Goal: Check status: Check status

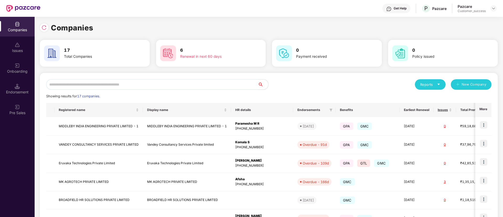
click at [210, 84] on input "text" at bounding box center [152, 84] width 212 height 10
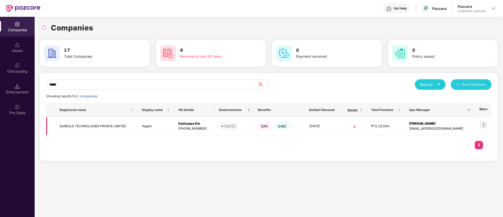
type input "*****"
click at [484, 124] on img at bounding box center [483, 124] width 7 height 7
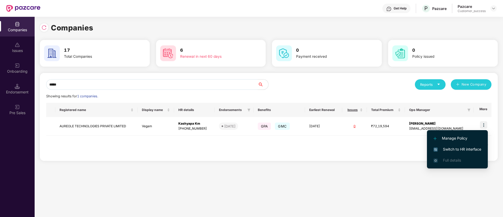
click at [445, 148] on span "Switch to HR interface" at bounding box center [457, 149] width 48 height 6
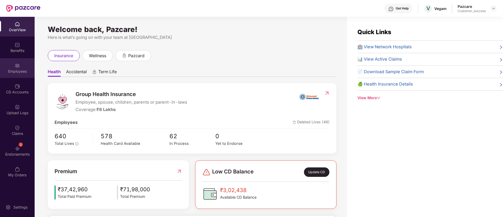
click at [1, 68] on div "Employees" at bounding box center [17, 68] width 35 height 20
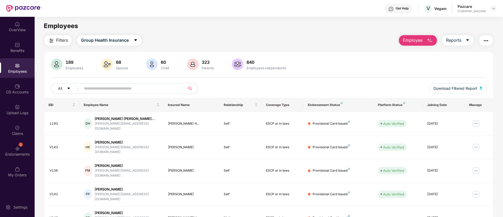
click at [86, 89] on input "text" at bounding box center [131, 88] width 94 height 8
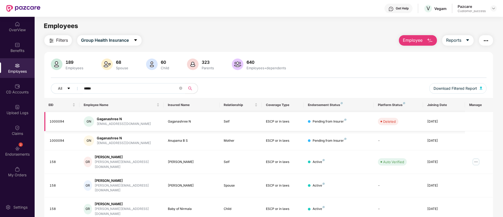
scroll to position [48, 0]
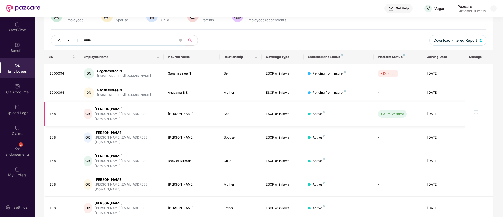
type input "*****"
click at [476, 113] on img at bounding box center [476, 114] width 8 height 8
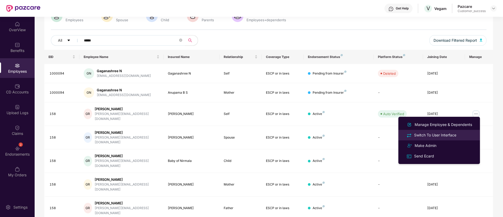
click at [449, 134] on div "Switch To User Interface" at bounding box center [435, 135] width 44 height 6
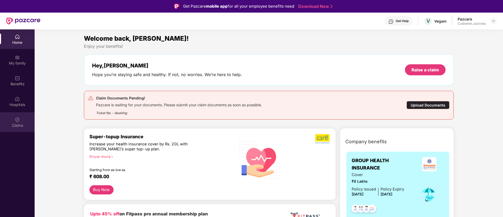
click at [19, 115] on div "Claims" at bounding box center [17, 122] width 35 height 20
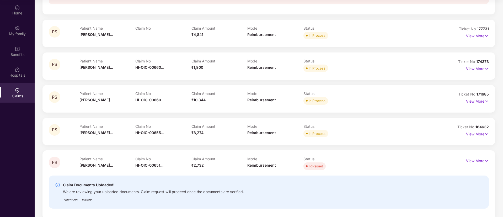
scroll to position [114, 0]
click at [156, 64] on span "HI-OIC-00660..." at bounding box center [149, 66] width 29 height 4
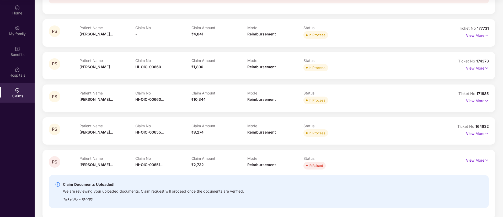
click at [482, 68] on p "View More" at bounding box center [477, 67] width 23 height 7
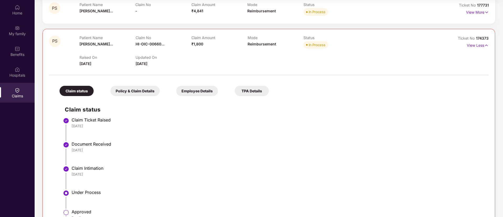
scroll to position [137, 0]
click at [202, 87] on div "Employee Details" at bounding box center [197, 91] width 42 height 10
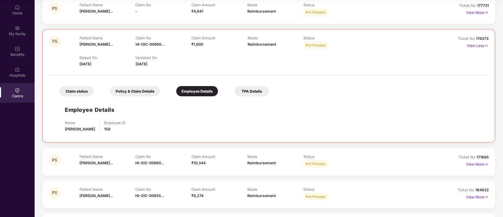
click at [77, 92] on div "Claim status" at bounding box center [77, 91] width 34 height 10
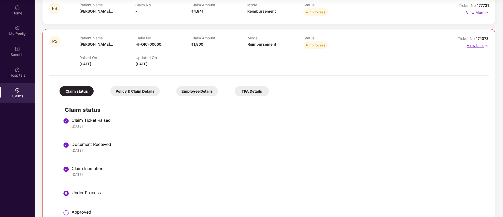
click at [485, 47] on img at bounding box center [486, 46] width 4 height 6
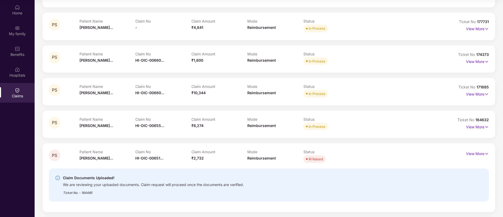
scroll to position [121, 0]
click at [164, 138] on div "HI-OIC-006553165(0)" at bounding box center [157, 136] width 45 height 9
copy div "HI-OIC-006553165(0)"
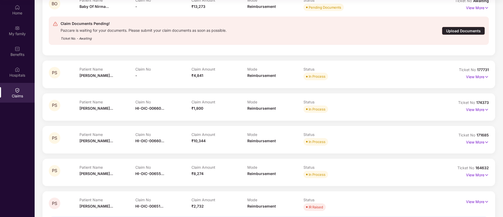
scroll to position [72, 0]
click at [163, 142] on span "HI-OIC-00660..." at bounding box center [149, 141] width 29 height 4
click at [486, 135] on span "171685" at bounding box center [482, 135] width 12 height 4
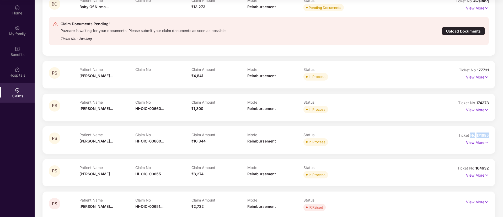
click at [486, 135] on span "171685" at bounding box center [482, 135] width 12 height 4
copy div "No 171685"
click at [488, 134] on span "171685" at bounding box center [482, 135] width 12 height 4
click at [486, 168] on span "164632" at bounding box center [481, 168] width 13 height 4
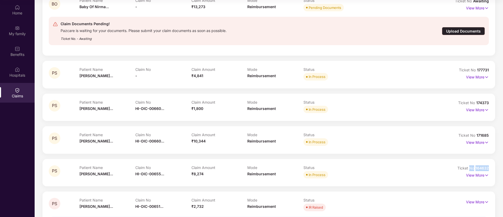
copy div "No 164632"
click at [484, 135] on span "171685" at bounding box center [482, 135] width 12 height 4
copy div "No 171685"
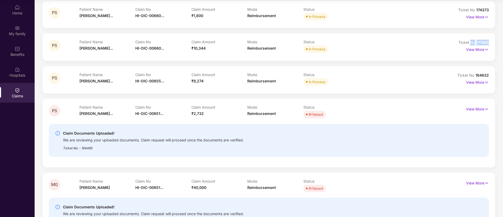
scroll to position [165, 0]
click at [344, 126] on div "Claim Documents Uploaded! We are reviewing your uploaded documents. Claim reque…" at bounding box center [269, 139] width 440 height 33
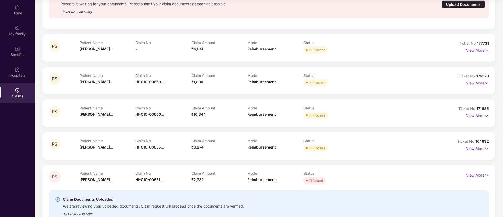
scroll to position [126, 0]
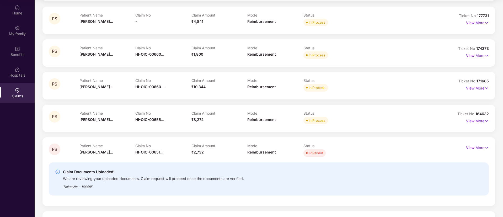
click at [477, 87] on p "View More" at bounding box center [477, 87] width 23 height 7
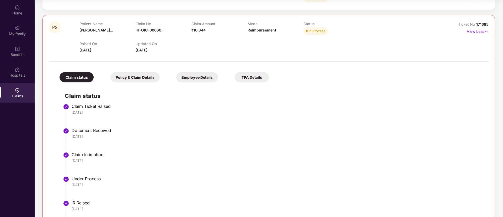
scroll to position [183, 0]
click at [163, 41] on div "HI-OIC-006601643(0)" at bounding box center [157, 41] width 45 height 9
copy div "HI-OIC-006601643(0)"
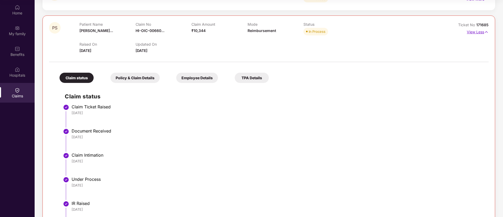
click at [481, 32] on p "View Less" at bounding box center [478, 31] width 22 height 7
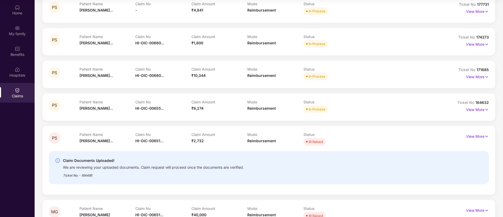
scroll to position [137, 0]
click at [483, 109] on p "View More" at bounding box center [477, 109] width 23 height 7
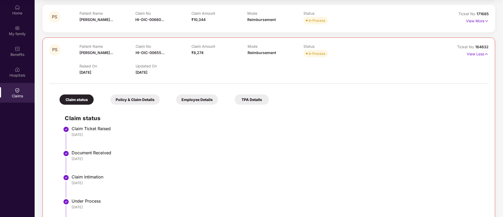
scroll to position [189, 0]
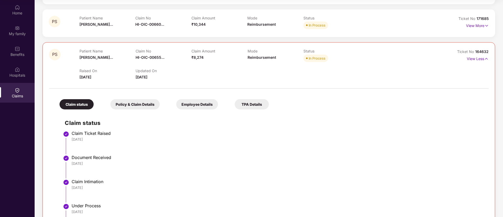
click at [199, 105] on div "Employee Details" at bounding box center [197, 104] width 42 height 10
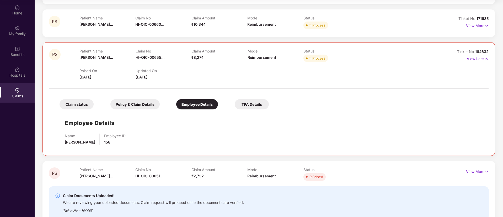
click at [268, 108] on div "TPA Details" at bounding box center [252, 104] width 34 height 10
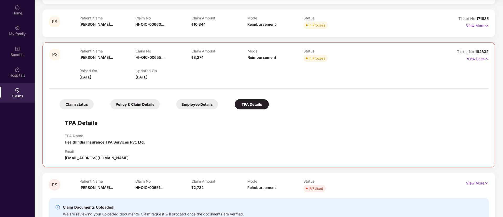
click at [150, 103] on div "Policy & Claim Details" at bounding box center [134, 104] width 49 height 10
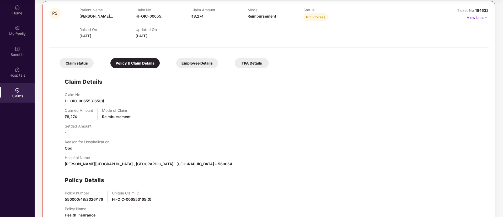
scroll to position [248, 0]
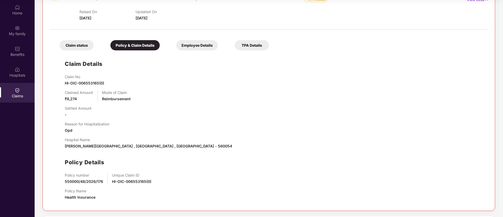
click at [77, 128] on div "Reason for Hospitalization Opd" at bounding box center [87, 128] width 45 height 12
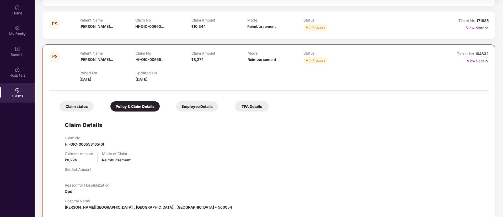
scroll to position [187, 0]
click at [485, 55] on span "164632" at bounding box center [481, 53] width 13 height 4
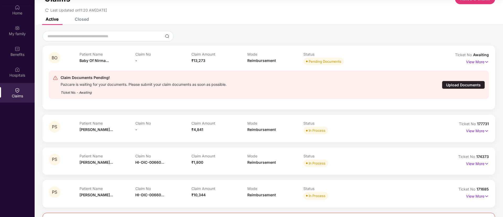
scroll to position [18, 0]
click at [473, 63] on p "View More" at bounding box center [477, 61] width 23 height 7
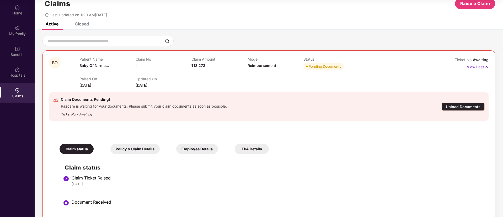
scroll to position [0, 0]
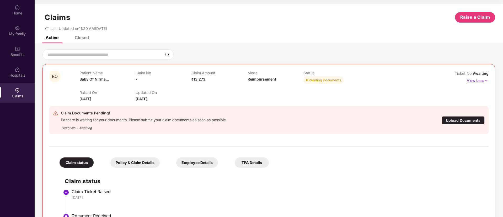
click at [480, 80] on p "View Less" at bounding box center [478, 79] width 22 height 7
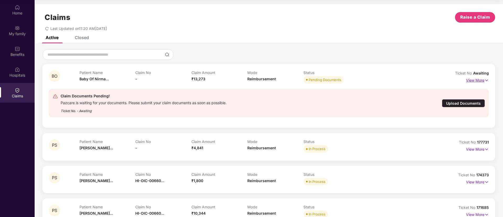
click at [477, 79] on p "View More" at bounding box center [477, 79] width 23 height 7
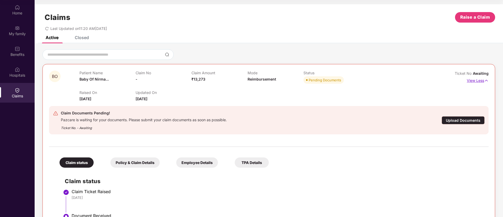
click at [476, 79] on p "View Less" at bounding box center [478, 79] width 22 height 7
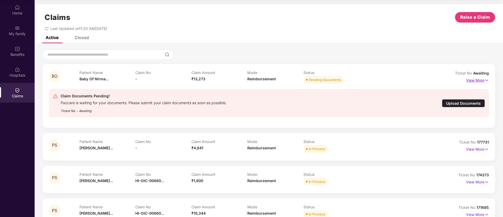
click at [479, 78] on p "View More" at bounding box center [477, 79] width 23 height 7
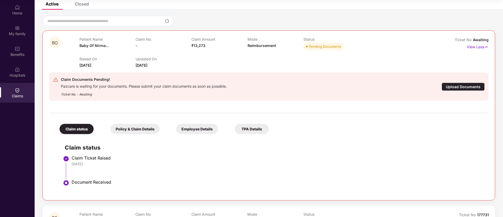
scroll to position [32, 0]
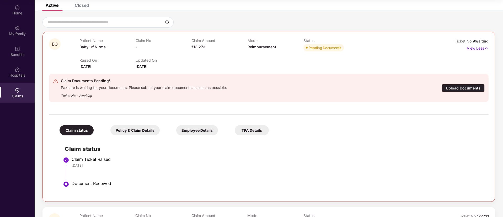
click at [470, 46] on p "View Less" at bounding box center [478, 47] width 22 height 7
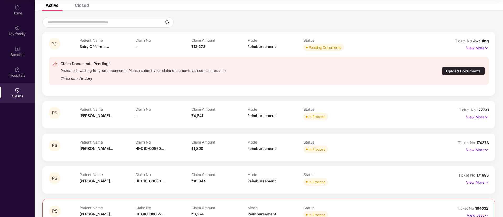
click at [470, 46] on p "View More" at bounding box center [477, 47] width 23 height 7
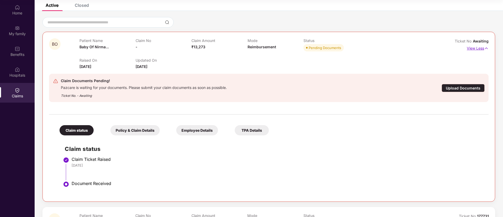
click at [472, 49] on p "View Less" at bounding box center [478, 47] width 22 height 7
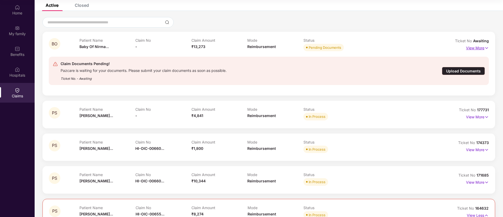
click at [476, 48] on p "View More" at bounding box center [477, 47] width 23 height 7
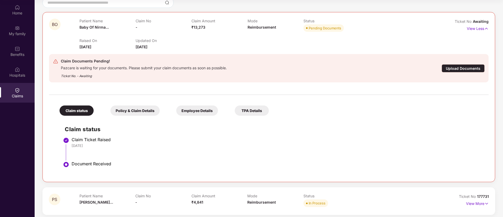
scroll to position [52, 0]
click at [137, 111] on div "Policy & Claim Details" at bounding box center [134, 111] width 49 height 10
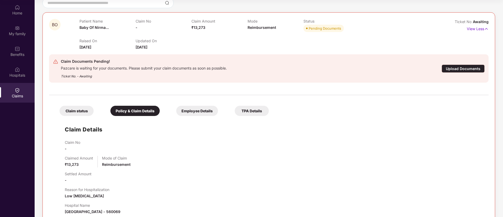
click at [68, 110] on div "Claim status" at bounding box center [77, 111] width 34 height 10
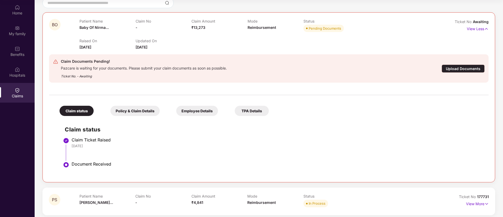
click at [136, 107] on div "Policy & Claim Details" at bounding box center [134, 111] width 49 height 10
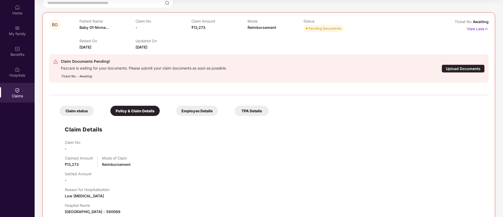
click at [208, 109] on div "Employee Details" at bounding box center [197, 111] width 42 height 10
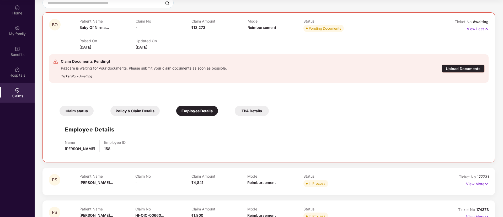
click at [266, 113] on div "TPA Details" at bounding box center [252, 111] width 34 height 10
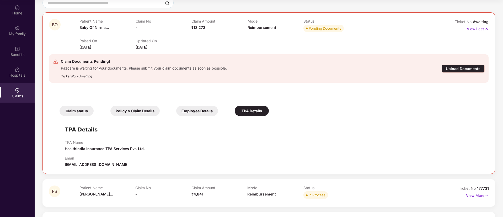
click at [145, 113] on div "Policy & Claim Details" at bounding box center [134, 111] width 49 height 10
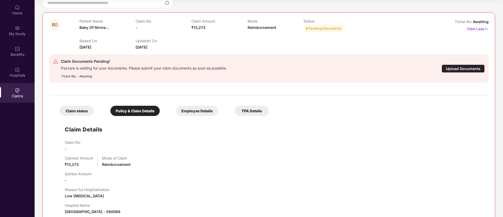
click at [87, 108] on div "Claim status" at bounding box center [77, 111] width 34 height 10
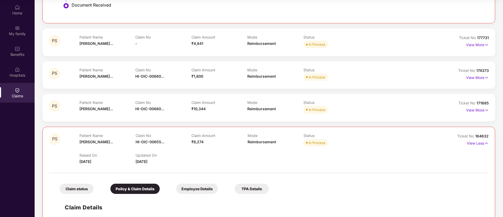
scroll to position [211, 0]
drag, startPoint x: 489, startPoint y: 136, endPoint x: 474, endPoint y: 134, distance: 15.0
copy span "164632"
drag, startPoint x: 489, startPoint y: 102, endPoint x: 475, endPoint y: 102, distance: 13.6
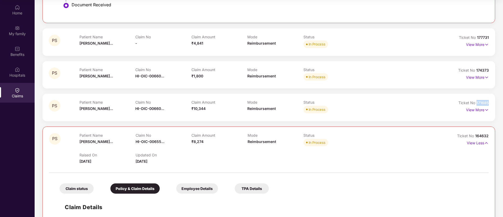
click at [475, 102] on div "PS Patient Name [PERSON_NAME]... Claim No HI-OIC-00660... Claim Amount ₹10,344 …" at bounding box center [268, 107] width 452 height 27
copy span "171685"
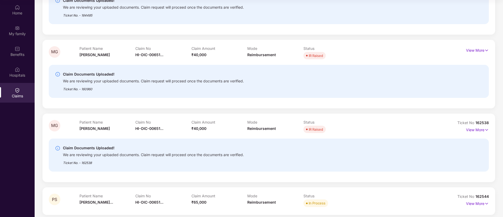
scroll to position [681, 0]
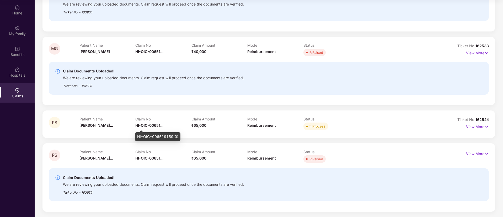
click at [159, 137] on div "HI-OIC-006519159(0)" at bounding box center [157, 136] width 45 height 9
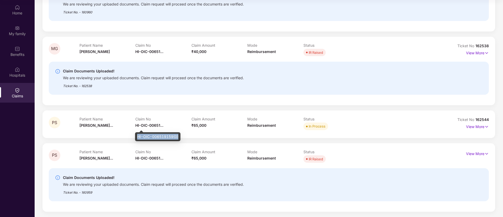
copy div "HI-OIC-006519159(0)"
click at [237, 162] on div "Claim Amount ₹65,000" at bounding box center [219, 156] width 56 height 14
click at [165, 134] on div "HI-OIC-006519159(0)" at bounding box center [157, 136] width 45 height 9
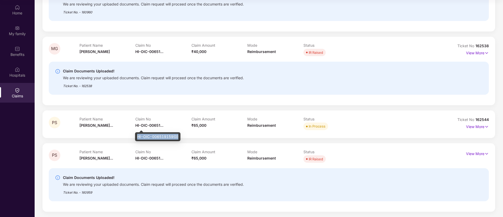
copy div "HI-OIC-006519159(0)"
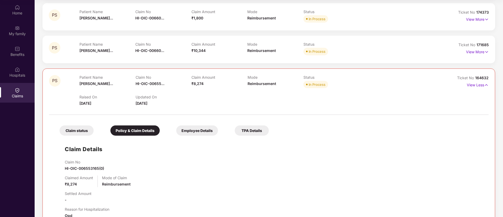
scroll to position [268, 0]
click at [483, 78] on span "164632" at bounding box center [481, 78] width 13 height 4
copy div "No 164632"
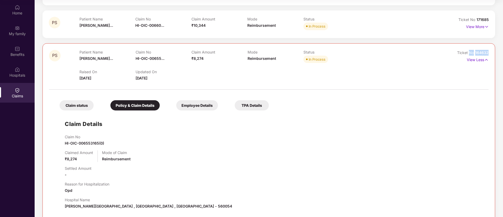
scroll to position [285, 0]
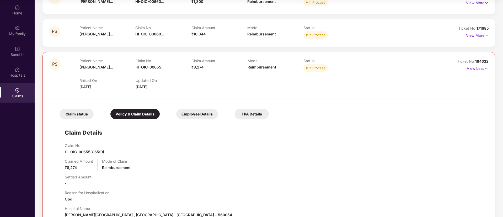
click at [372, 30] on div "Patient Name [PERSON_NAME]... Claim No HI-OIC-00660... Claim Amount ₹10,344 Mod…" at bounding box center [247, 32] width 336 height 14
click at [482, 67] on p "View Less" at bounding box center [478, 67] width 22 height 7
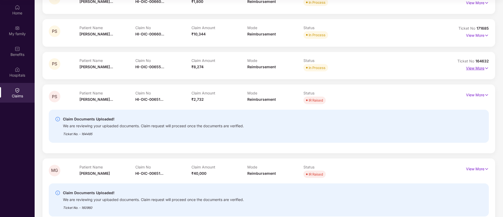
click at [482, 67] on p "View More" at bounding box center [477, 67] width 23 height 7
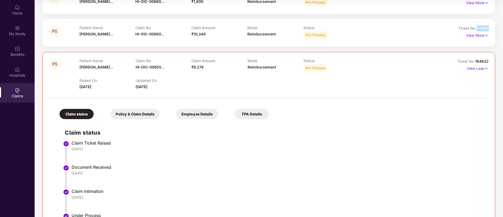
drag, startPoint x: 488, startPoint y: 28, endPoint x: 476, endPoint y: 30, distance: 12.3
click at [476, 30] on div "PS Patient Name [PERSON_NAME]... Claim No HI-OIC-00660... Claim Amount ₹10,344 …" at bounding box center [268, 32] width 452 height 27
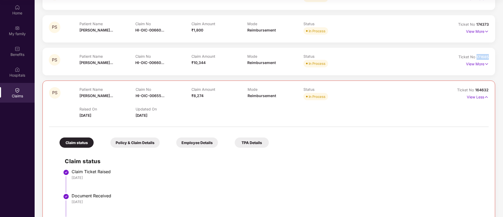
scroll to position [364, 0]
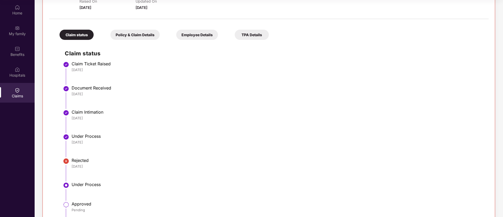
click at [203, 36] on div "Employee Details" at bounding box center [197, 35] width 42 height 10
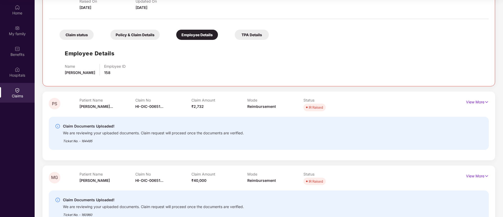
click at [143, 34] on div "Policy & Claim Details" at bounding box center [134, 35] width 49 height 10
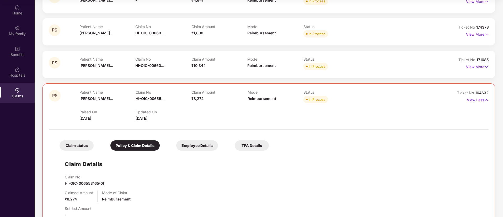
scroll to position [350, 0]
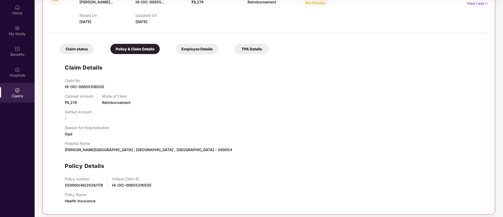
click at [188, 55] on div "Claim status Policy & Claim Details Employee Details TPA Details Claim Details …" at bounding box center [268, 122] width 439 height 172
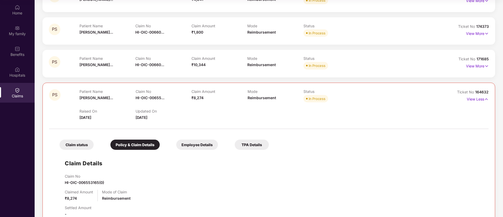
scroll to position [240, 0]
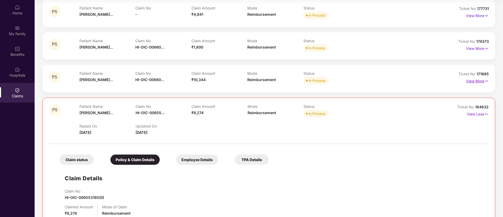
click at [470, 79] on p "View More" at bounding box center [477, 80] width 23 height 7
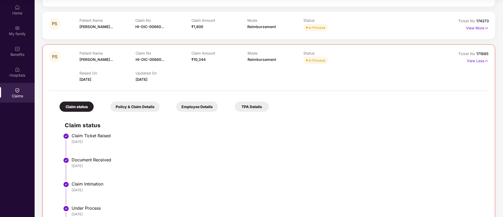
scroll to position [255, 0]
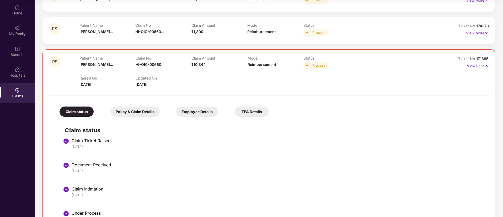
click at [129, 114] on div "Policy & Claim Details" at bounding box center [134, 111] width 49 height 10
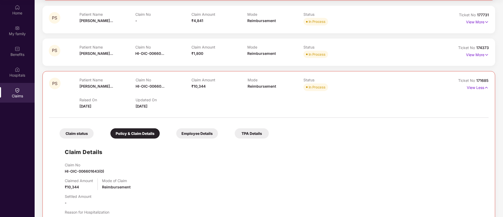
scroll to position [199, 0]
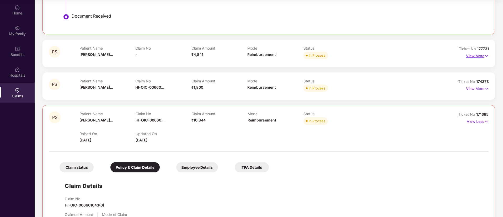
click at [476, 56] on p "View More" at bounding box center [477, 55] width 23 height 7
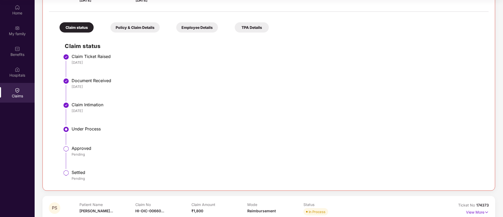
scroll to position [240, 0]
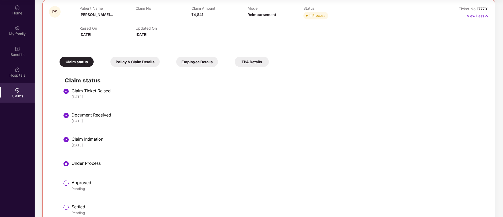
click at [152, 63] on div "Policy & Claim Details" at bounding box center [134, 62] width 49 height 10
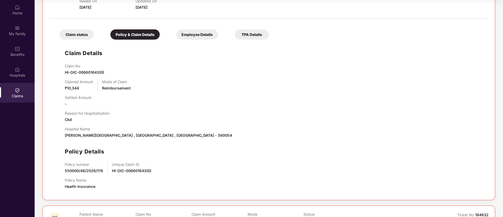
scroll to position [682, 0]
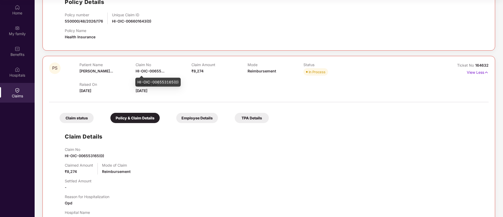
click at [156, 70] on span "HI-OIC-00655..." at bounding box center [150, 71] width 29 height 4
click at [161, 82] on div "HI-OIC-006553165(0)" at bounding box center [157, 82] width 45 height 9
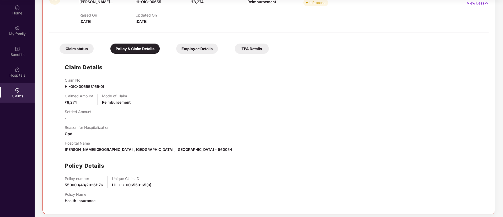
scroll to position [683, 0]
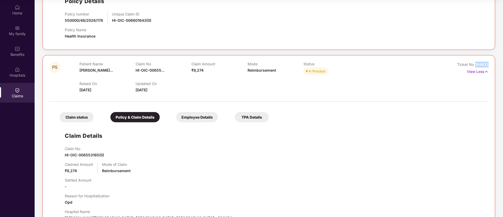
drag, startPoint x: 488, startPoint y: 63, endPoint x: 474, endPoint y: 62, distance: 13.4
click at [474, 62] on div "Ticket No 164632" at bounding box center [472, 65] width 31 height 6
